Goal: Browse casually

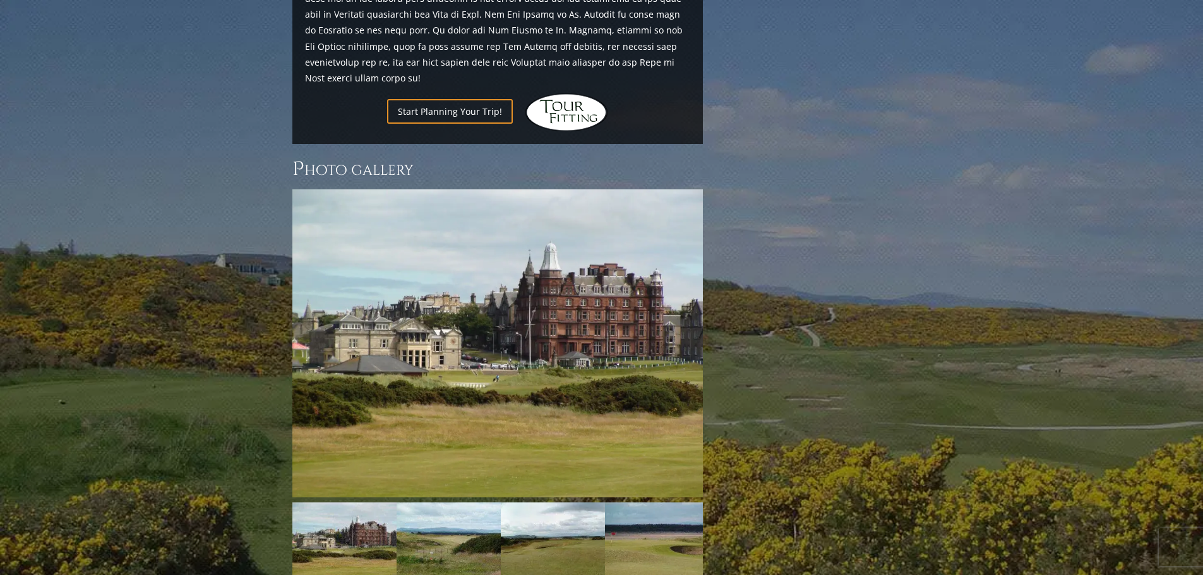
scroll to position [1642, 0]
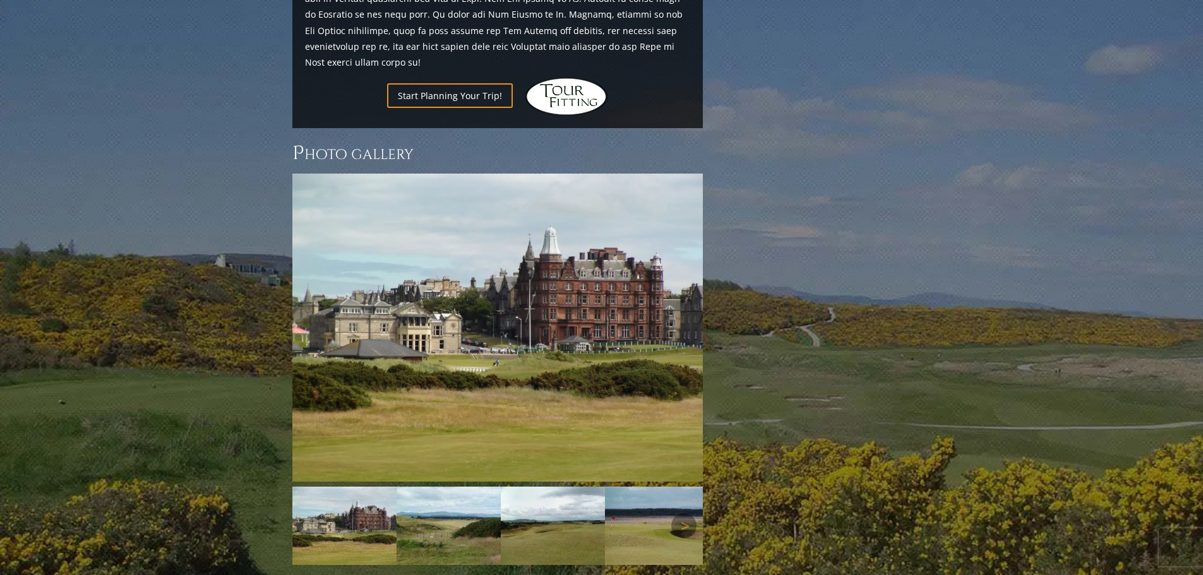
click at [430, 487] on img at bounding box center [449, 526] width 104 height 78
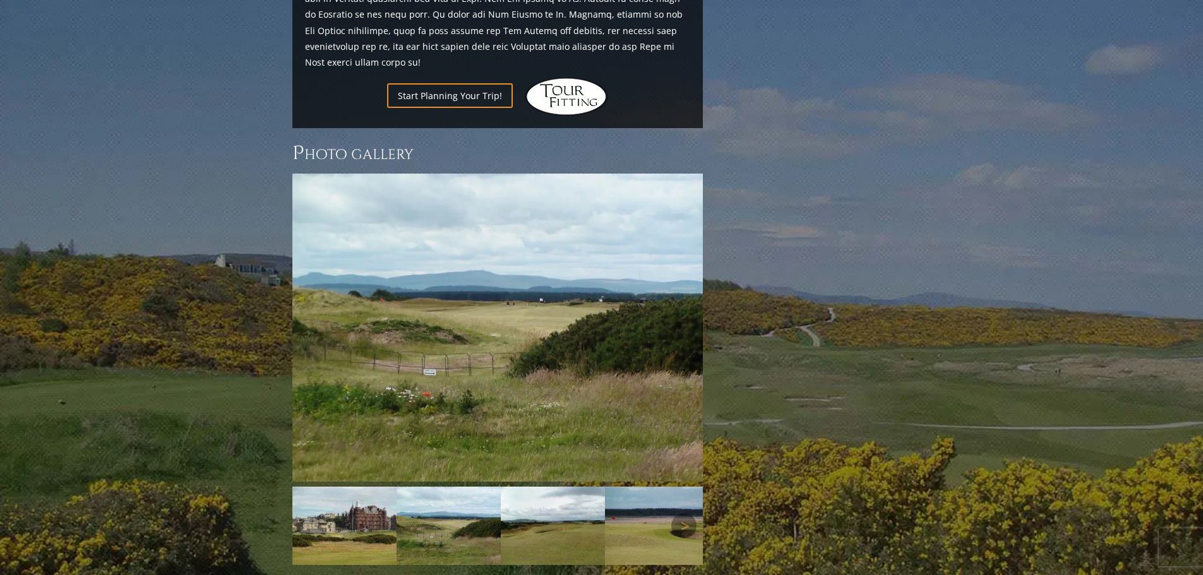
click at [536, 487] on img at bounding box center [553, 526] width 104 height 78
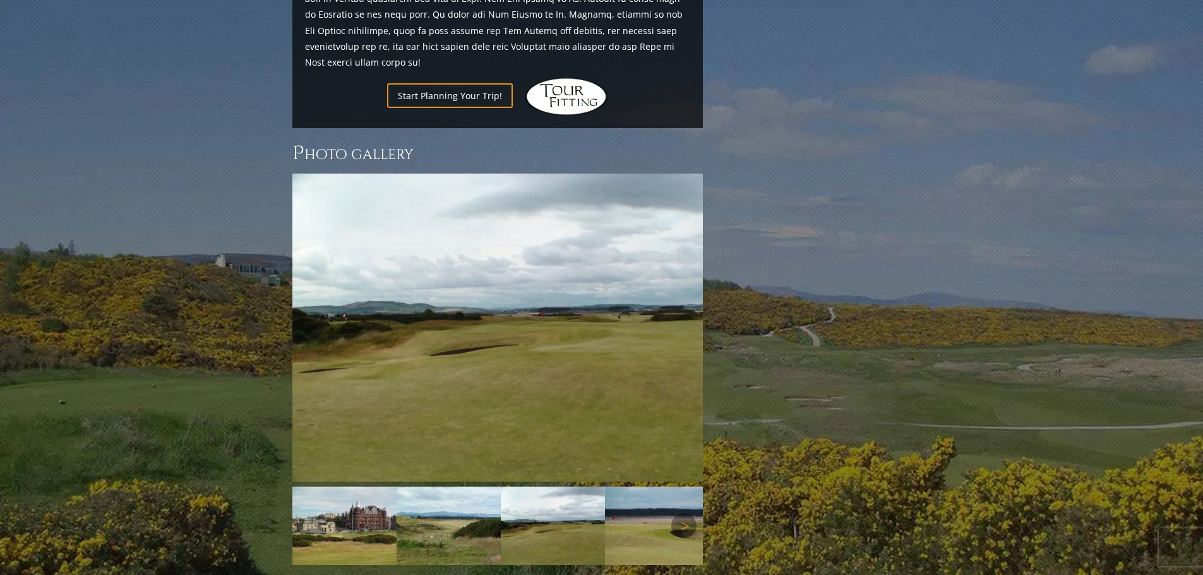
click at [636, 487] on img at bounding box center [657, 526] width 104 height 78
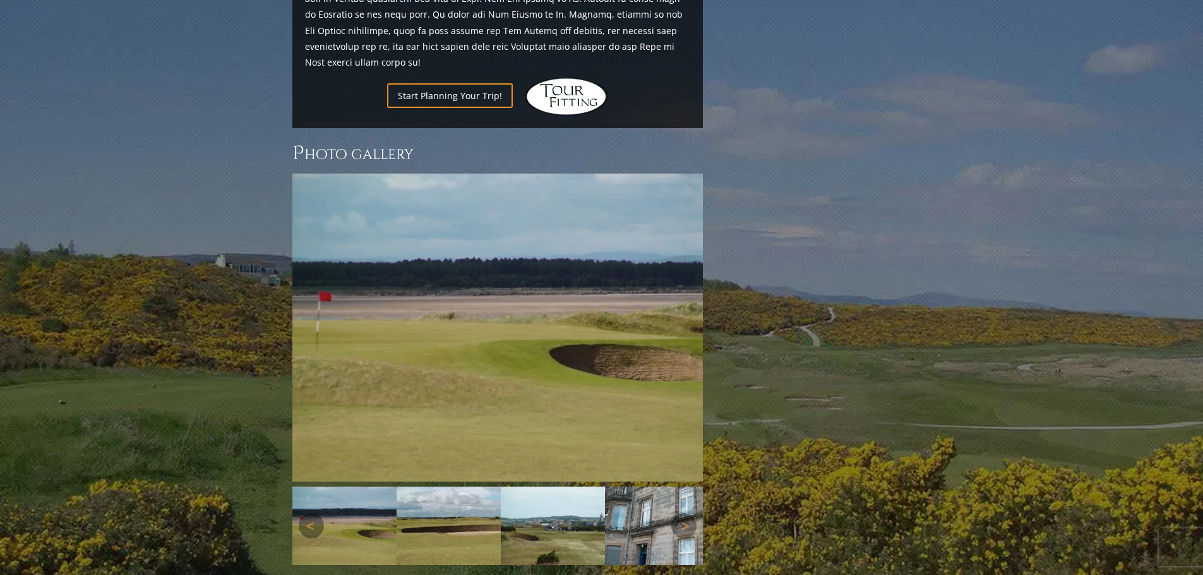
click at [452, 487] on img at bounding box center [449, 526] width 104 height 78
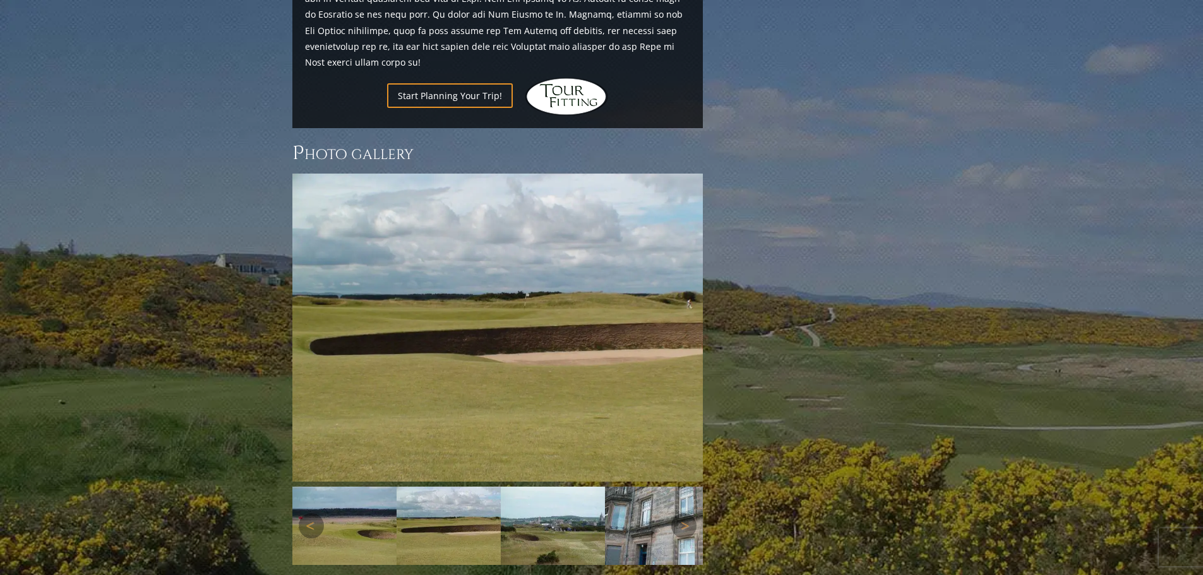
click at [534, 487] on img at bounding box center [553, 526] width 104 height 78
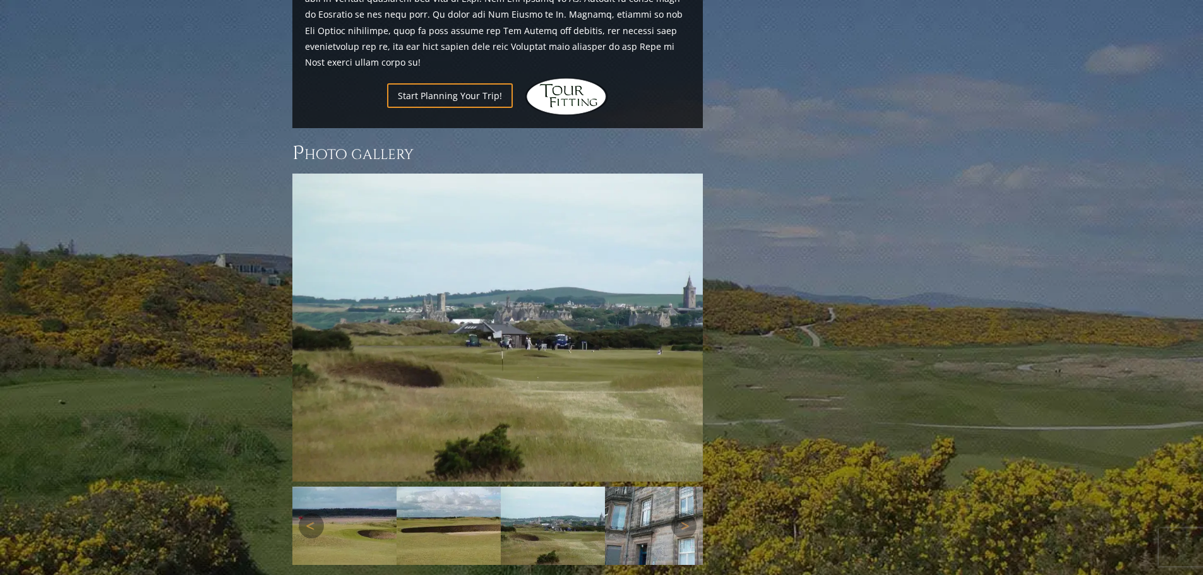
click at [654, 487] on img at bounding box center [657, 526] width 104 height 78
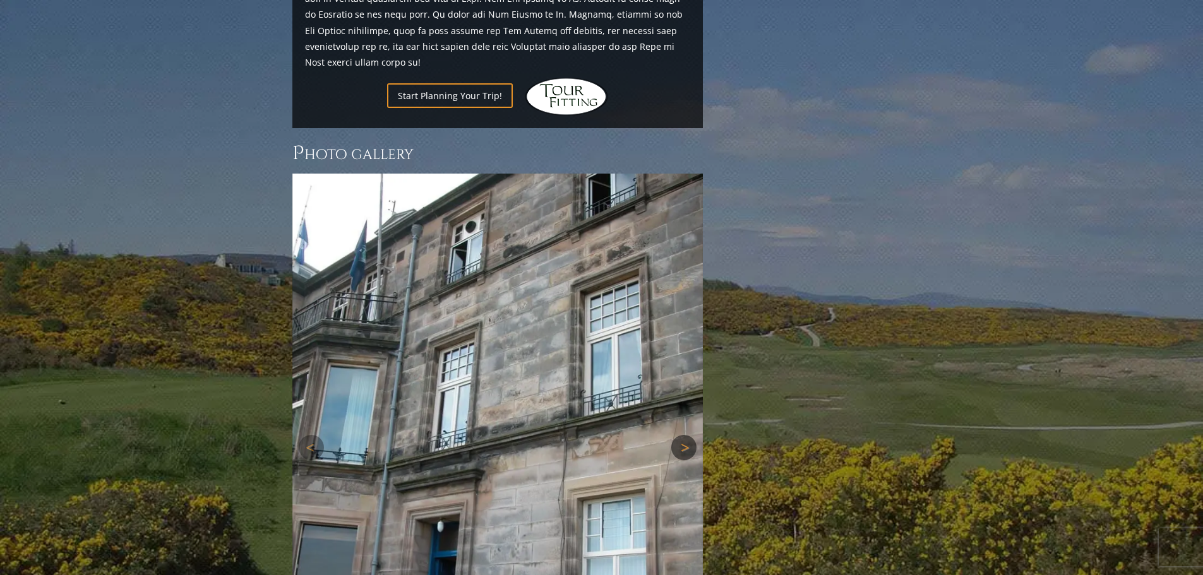
click at [685, 435] on link "Next" at bounding box center [684, 447] width 25 height 25
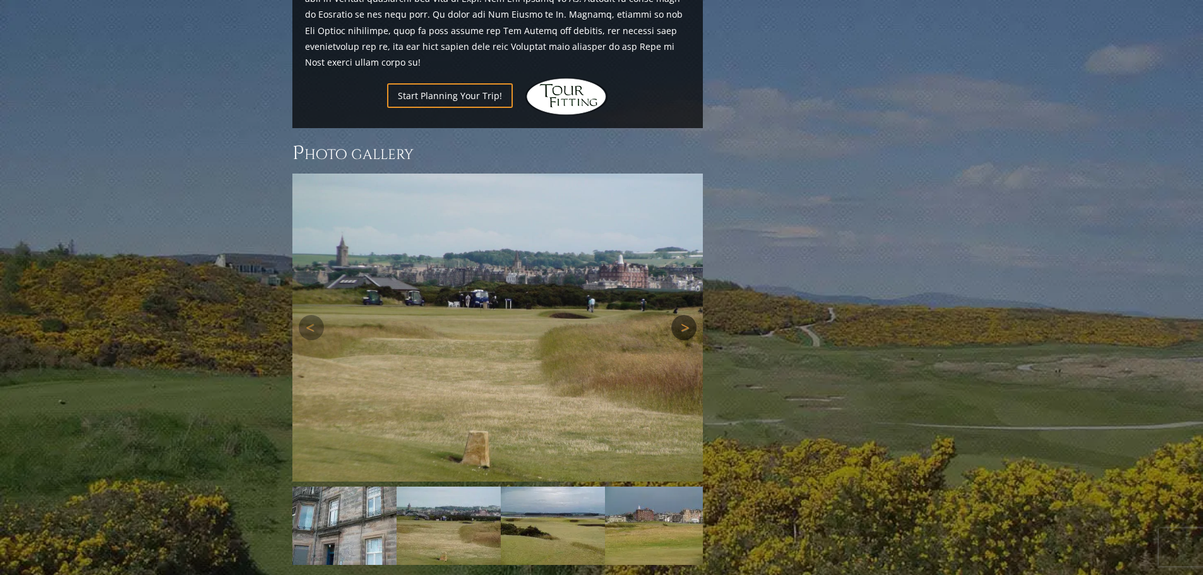
click at [682, 315] on link "Next" at bounding box center [684, 327] width 25 height 25
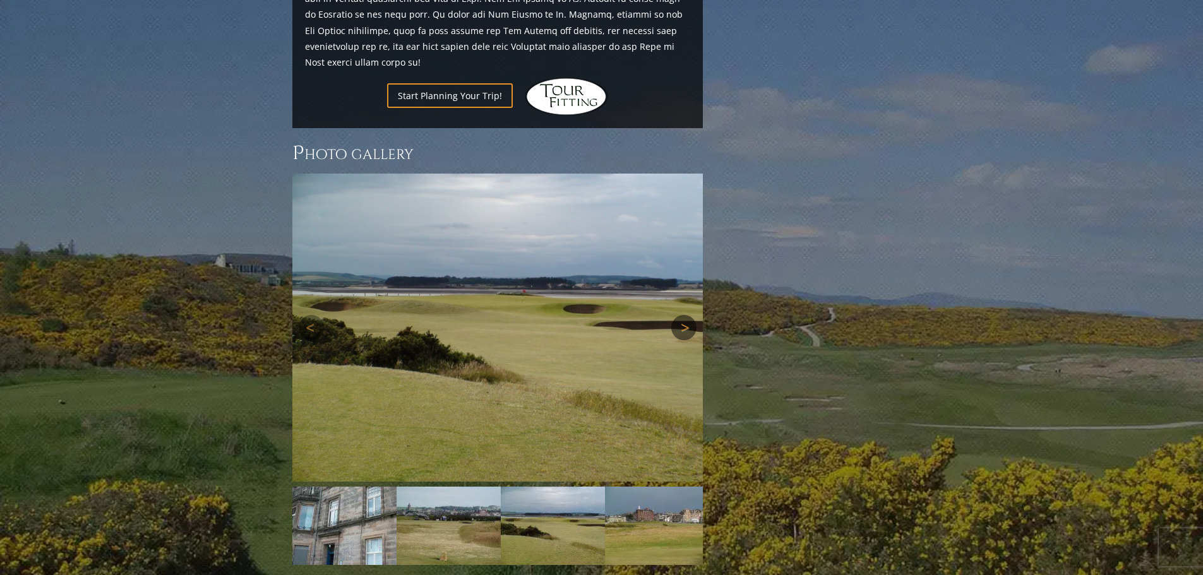
click at [683, 315] on link "Next" at bounding box center [684, 327] width 25 height 25
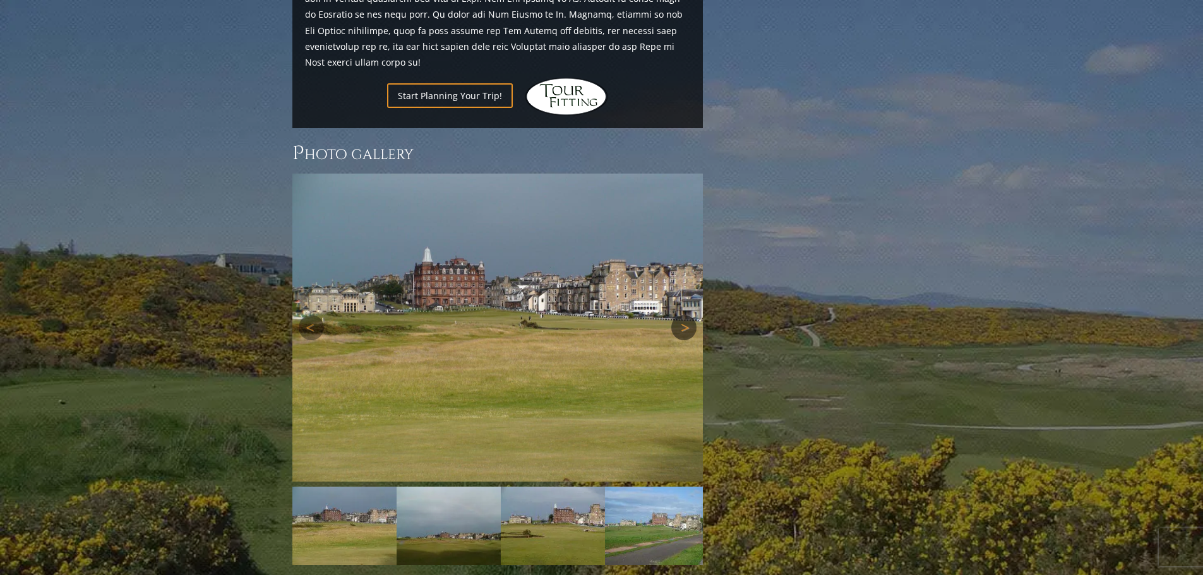
click at [684, 315] on link "Next" at bounding box center [684, 327] width 25 height 25
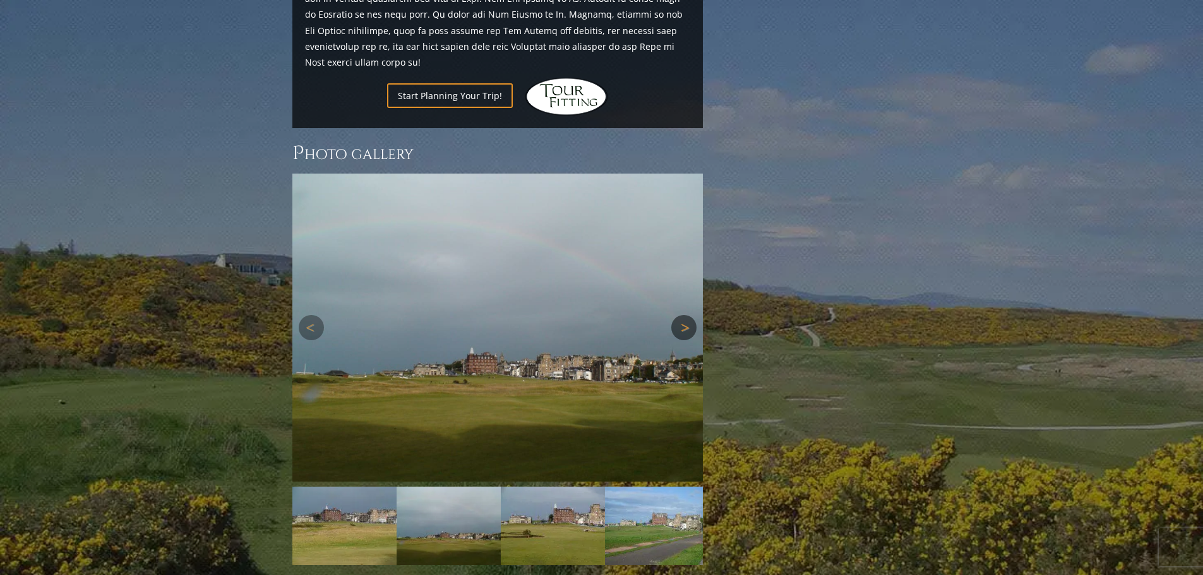
click at [684, 315] on link "Next" at bounding box center [684, 327] width 25 height 25
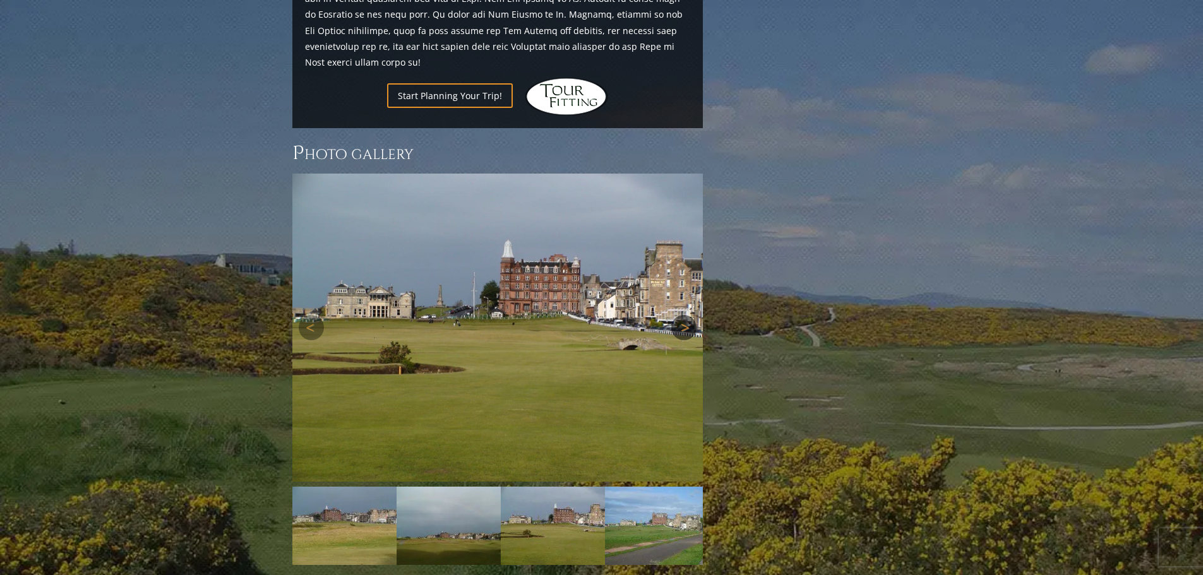
click at [684, 315] on link "Next" at bounding box center [684, 327] width 25 height 25
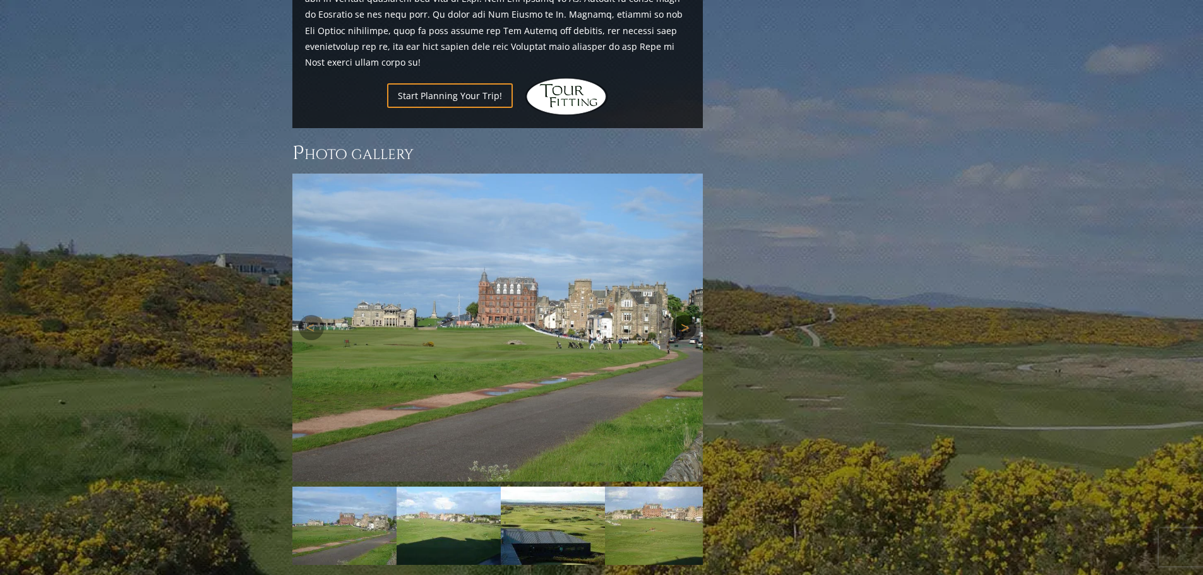
click at [684, 315] on link "Next" at bounding box center [684, 327] width 25 height 25
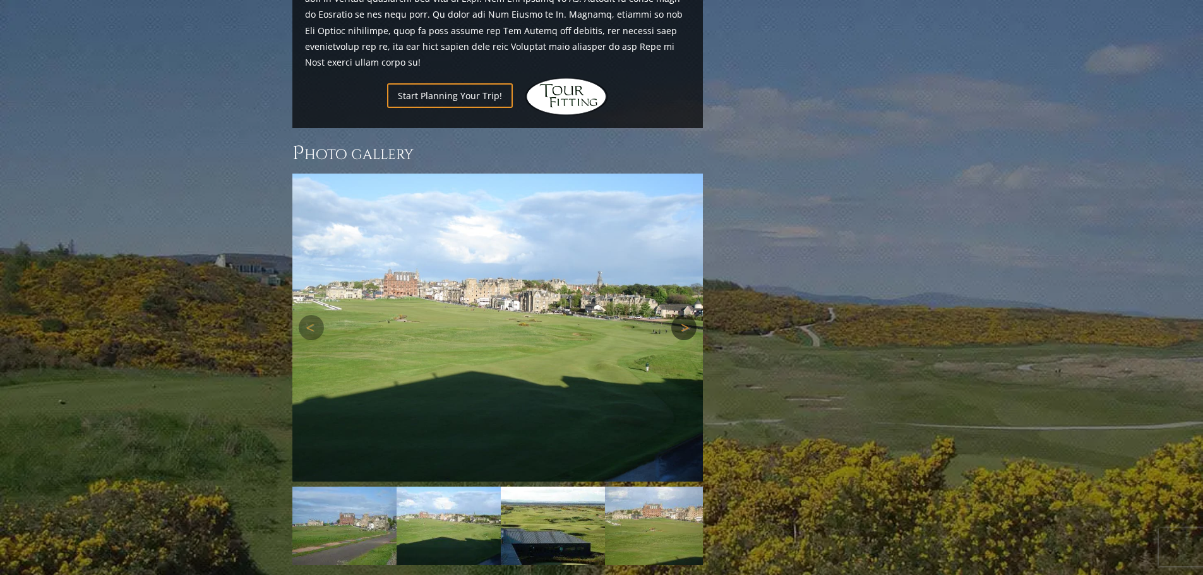
click at [684, 315] on link "Next" at bounding box center [684, 327] width 25 height 25
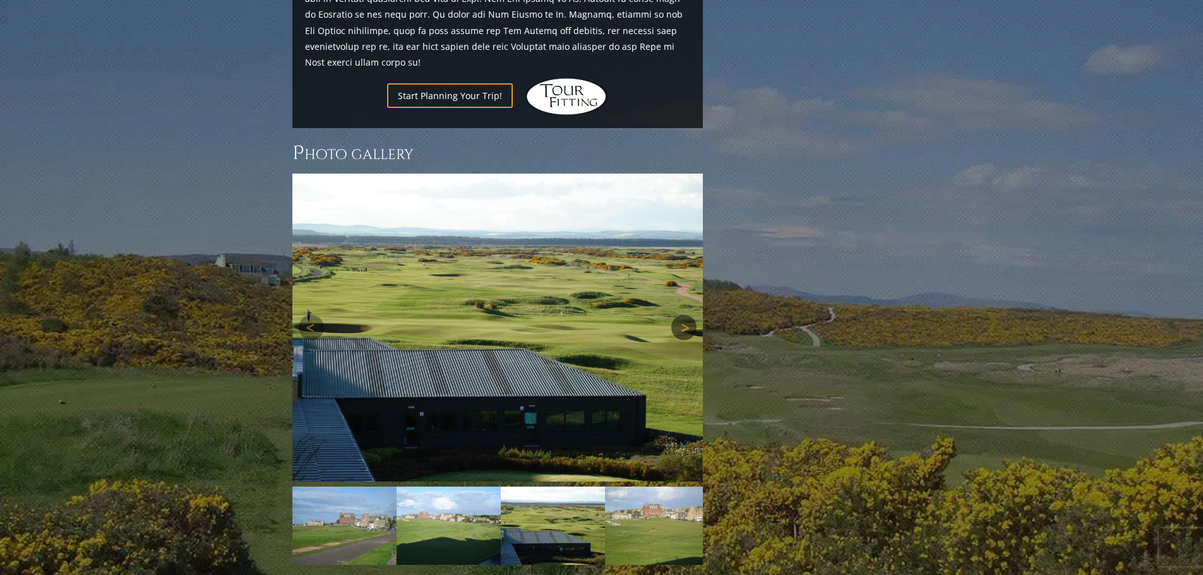
click at [684, 315] on link "Next" at bounding box center [684, 327] width 25 height 25
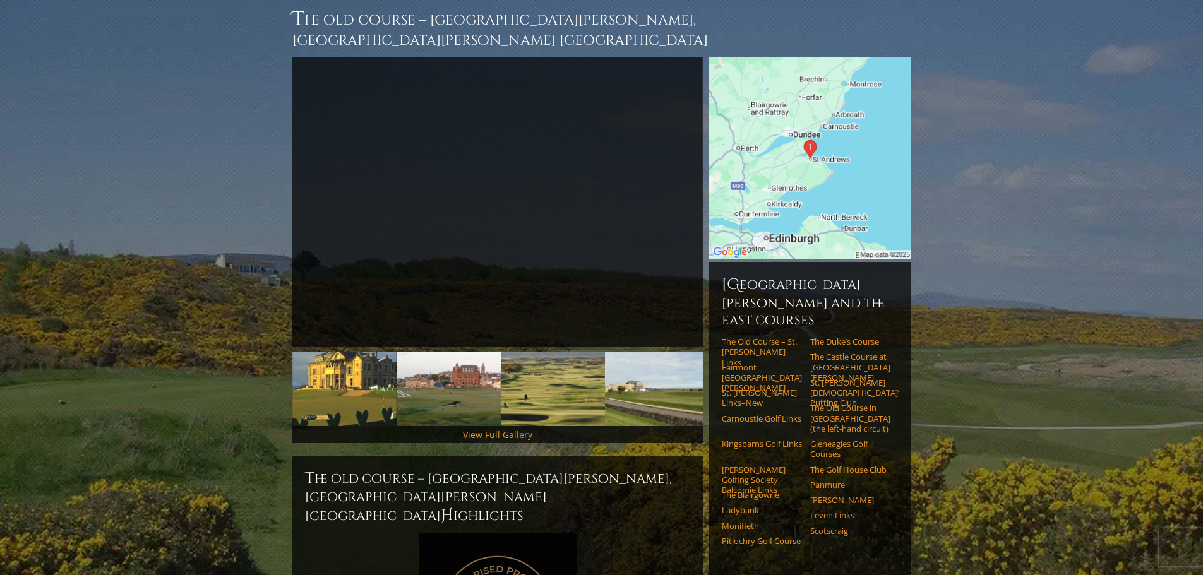
scroll to position [0, 0]
